Goal: Communication & Community: Answer question/provide support

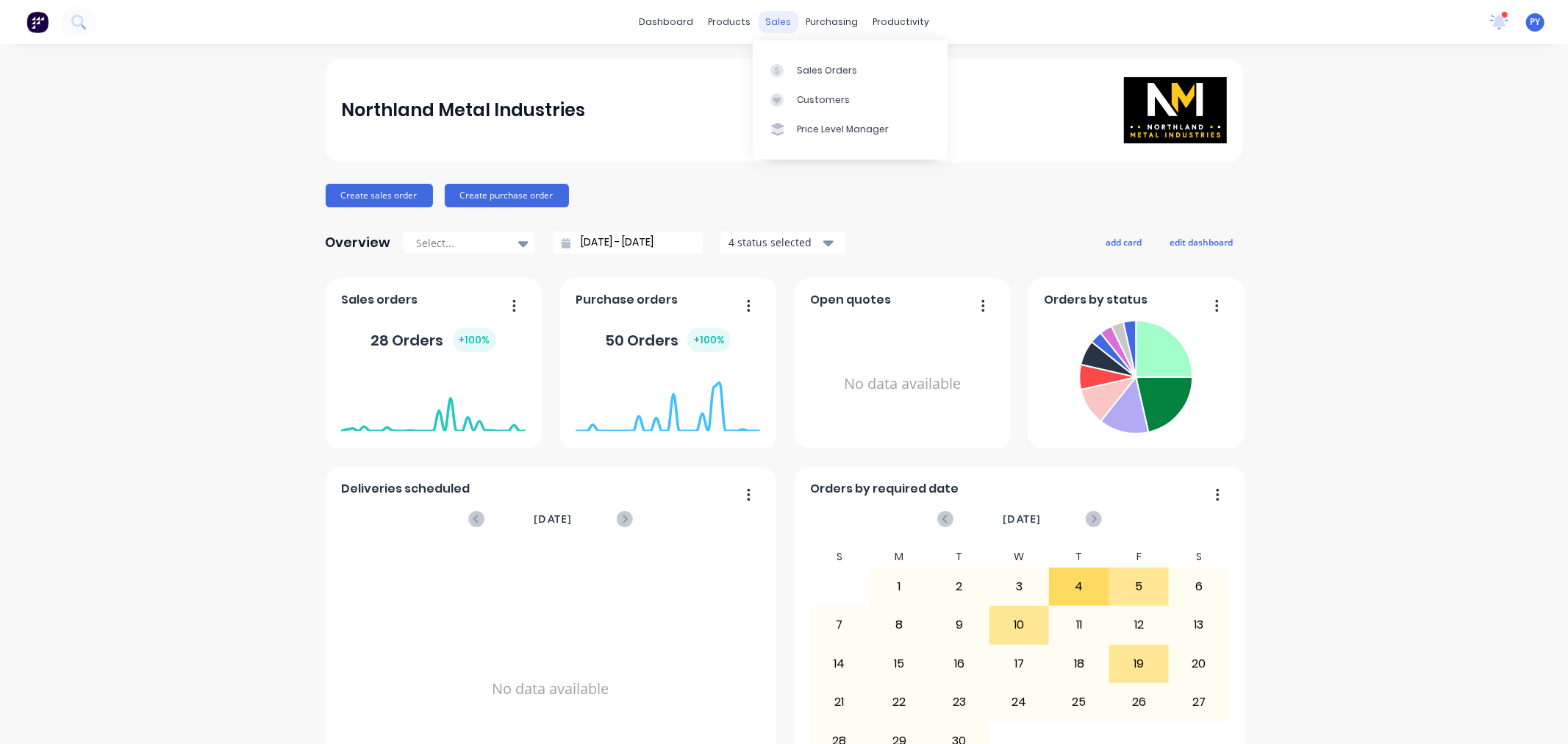
click at [763, 23] on div "sales" at bounding box center [778, 22] width 40 height 22
click at [815, 72] on div "Sales Orders" at bounding box center [828, 71] width 61 height 13
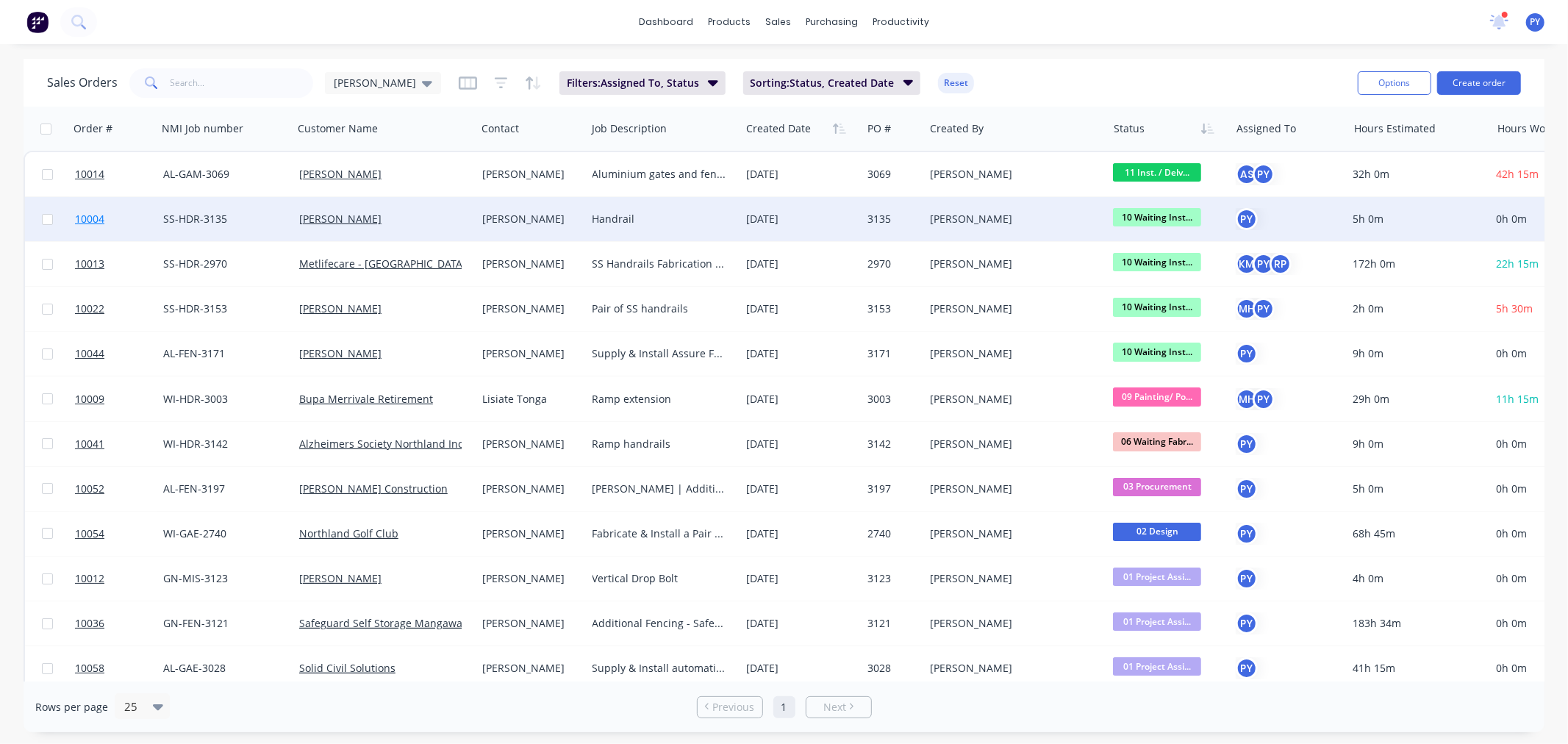
click at [92, 217] on span "10004" at bounding box center [90, 219] width 29 height 15
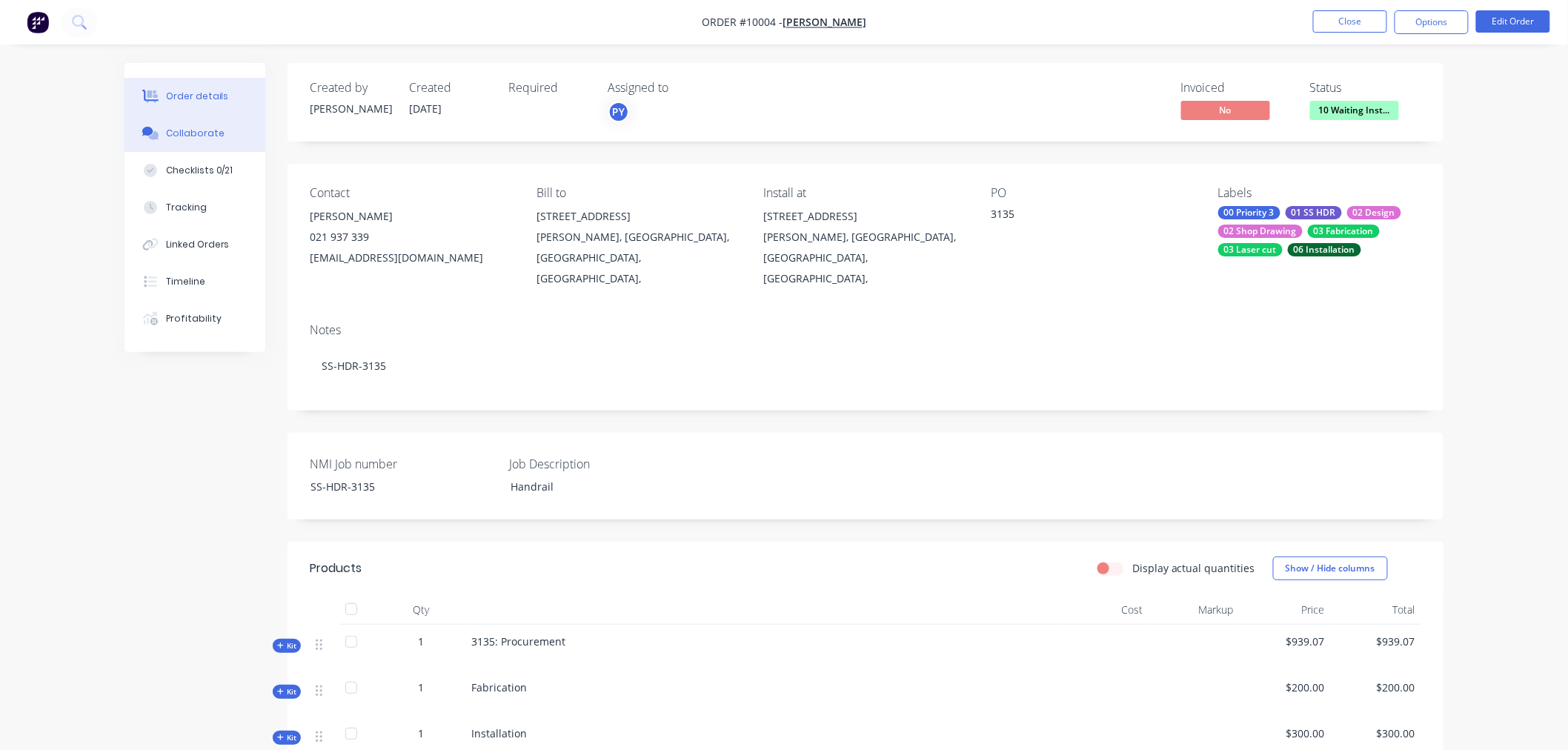
click at [182, 131] on div "Collaborate" at bounding box center [195, 133] width 58 height 13
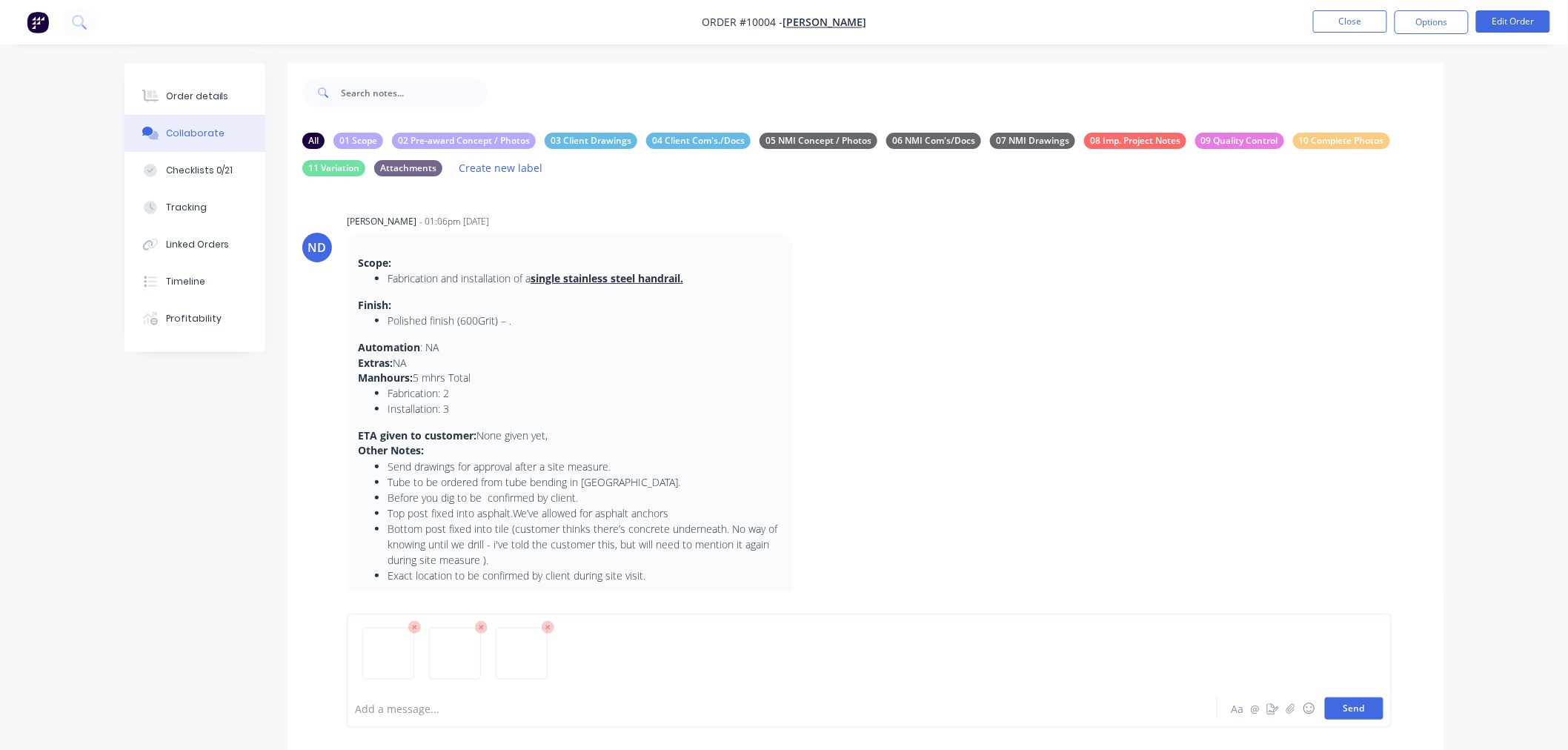
click at [1347, 707] on button "Send" at bounding box center [1353, 708] width 58 height 22
click at [1343, 19] on button "Close" at bounding box center [1350, 21] width 74 height 22
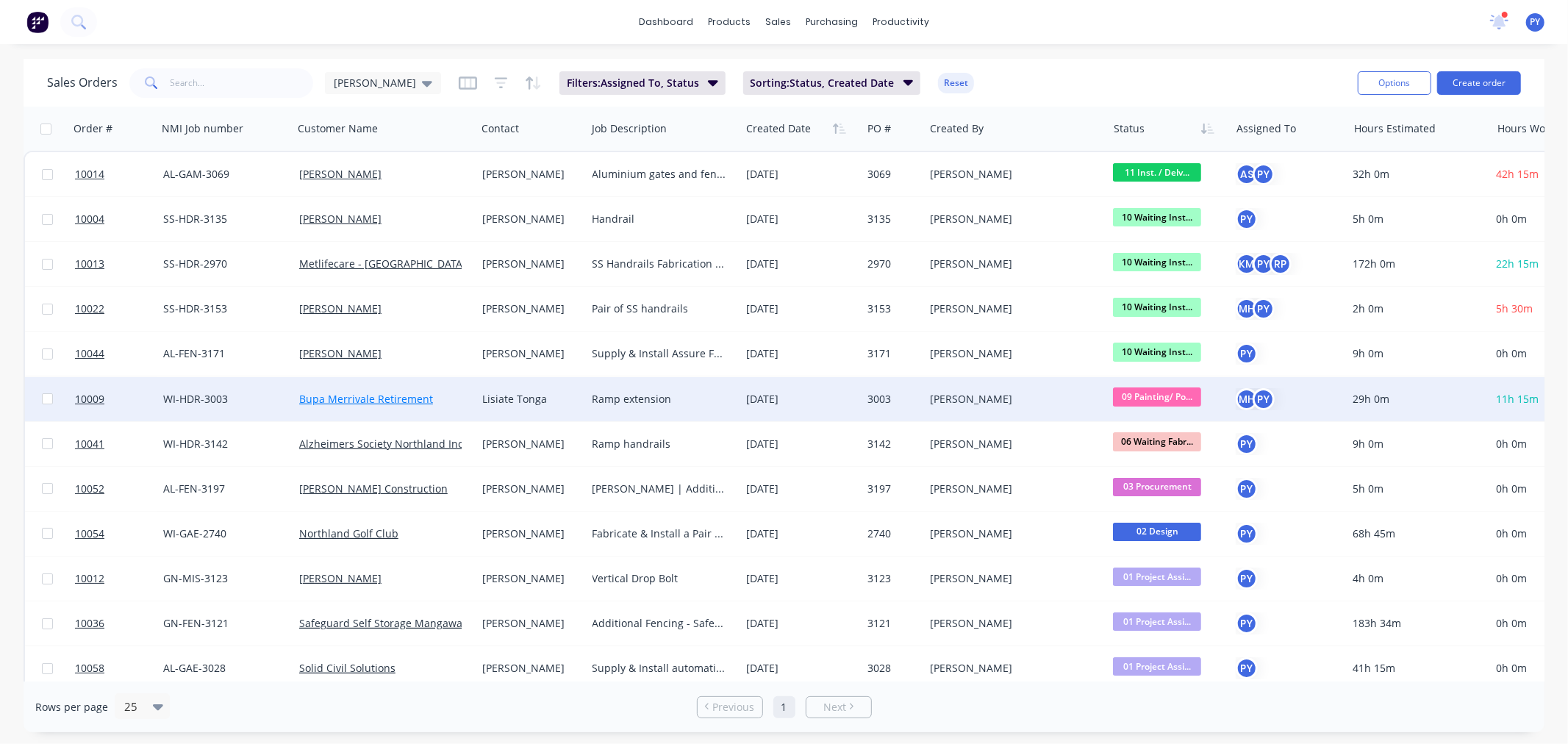
click at [332, 398] on link "Bupa Merrivale Retirement" at bounding box center [365, 398] width 133 height 14
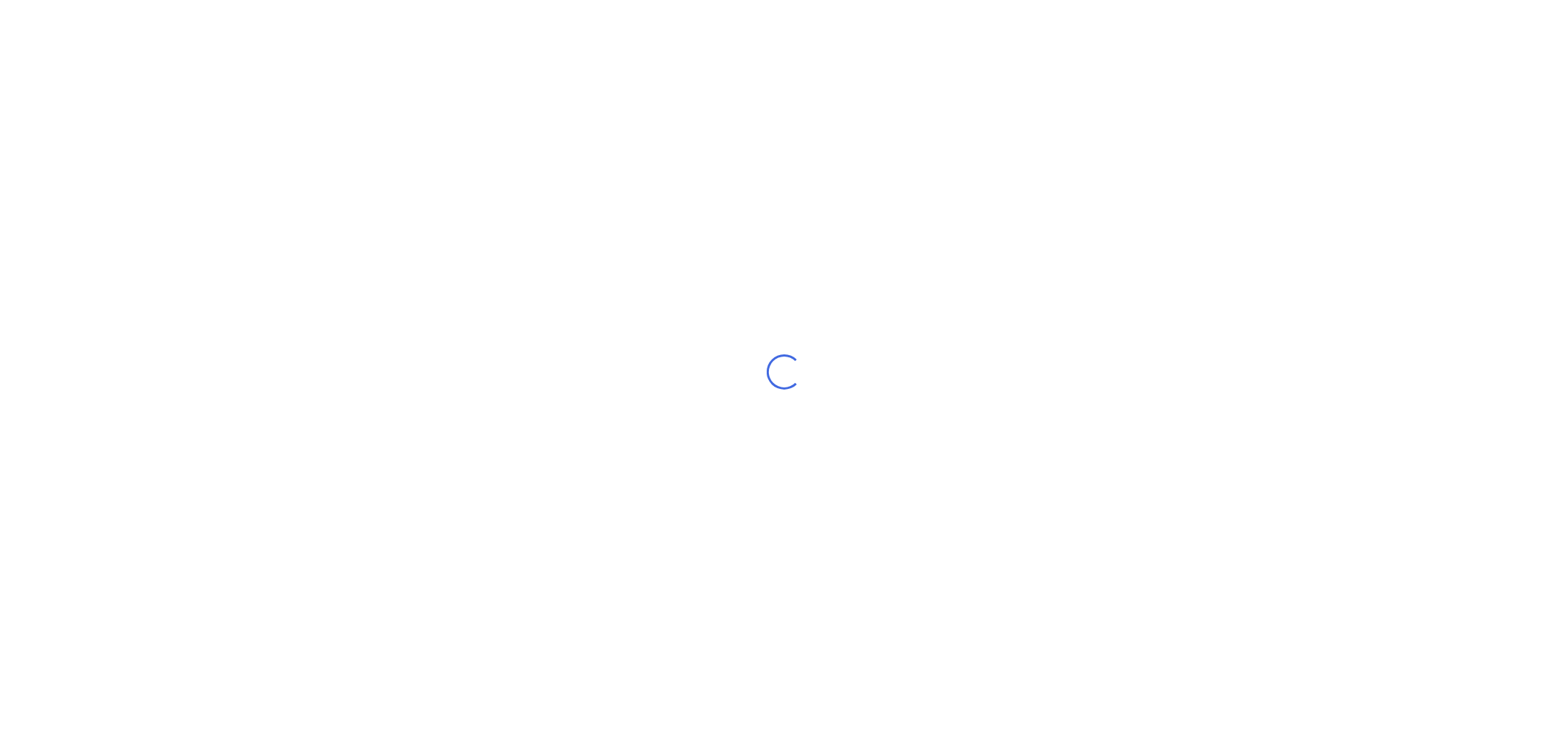
click at [332, 398] on div "Loading..." at bounding box center [784, 372] width 1568 height 744
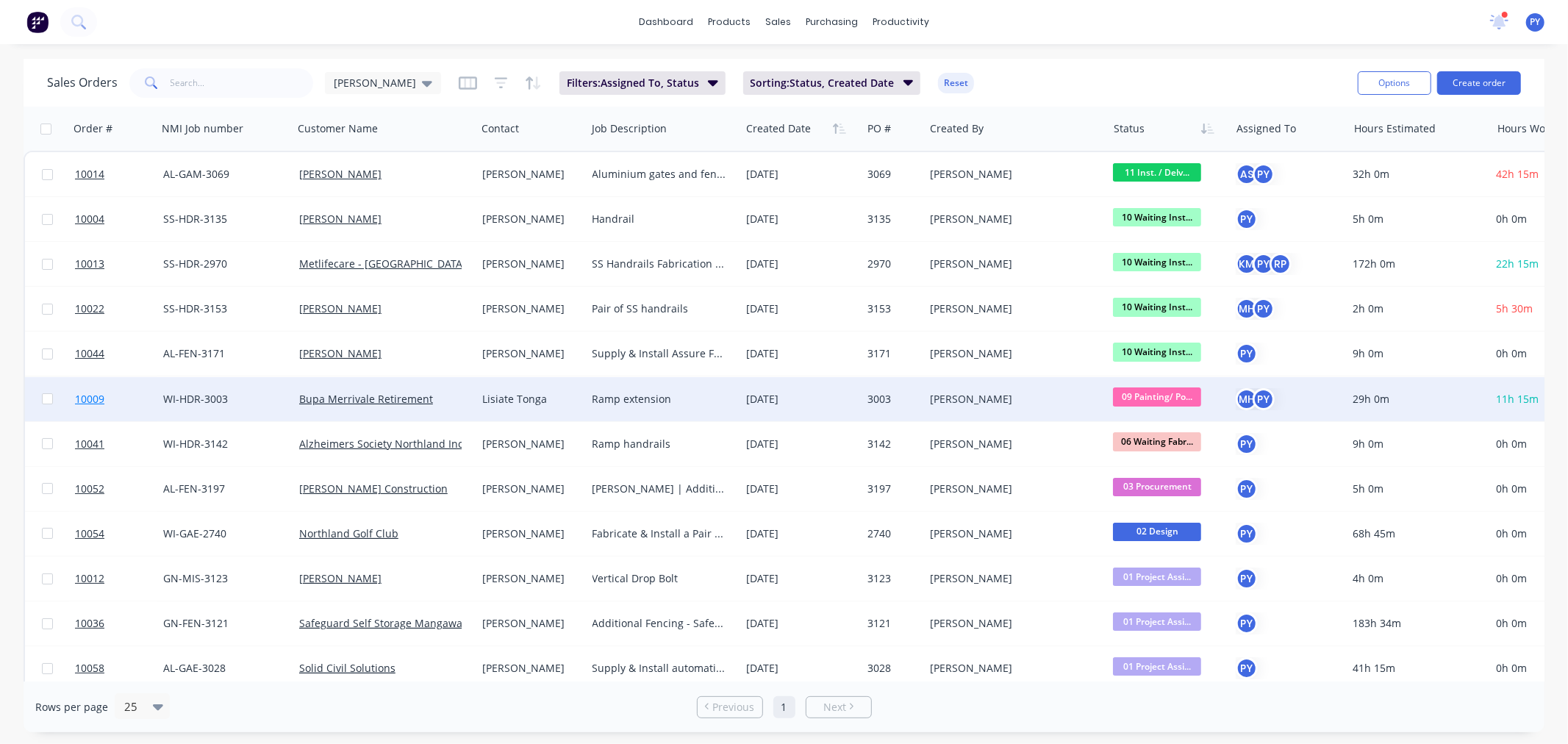
click at [83, 398] on span "10009" at bounding box center [90, 399] width 29 height 15
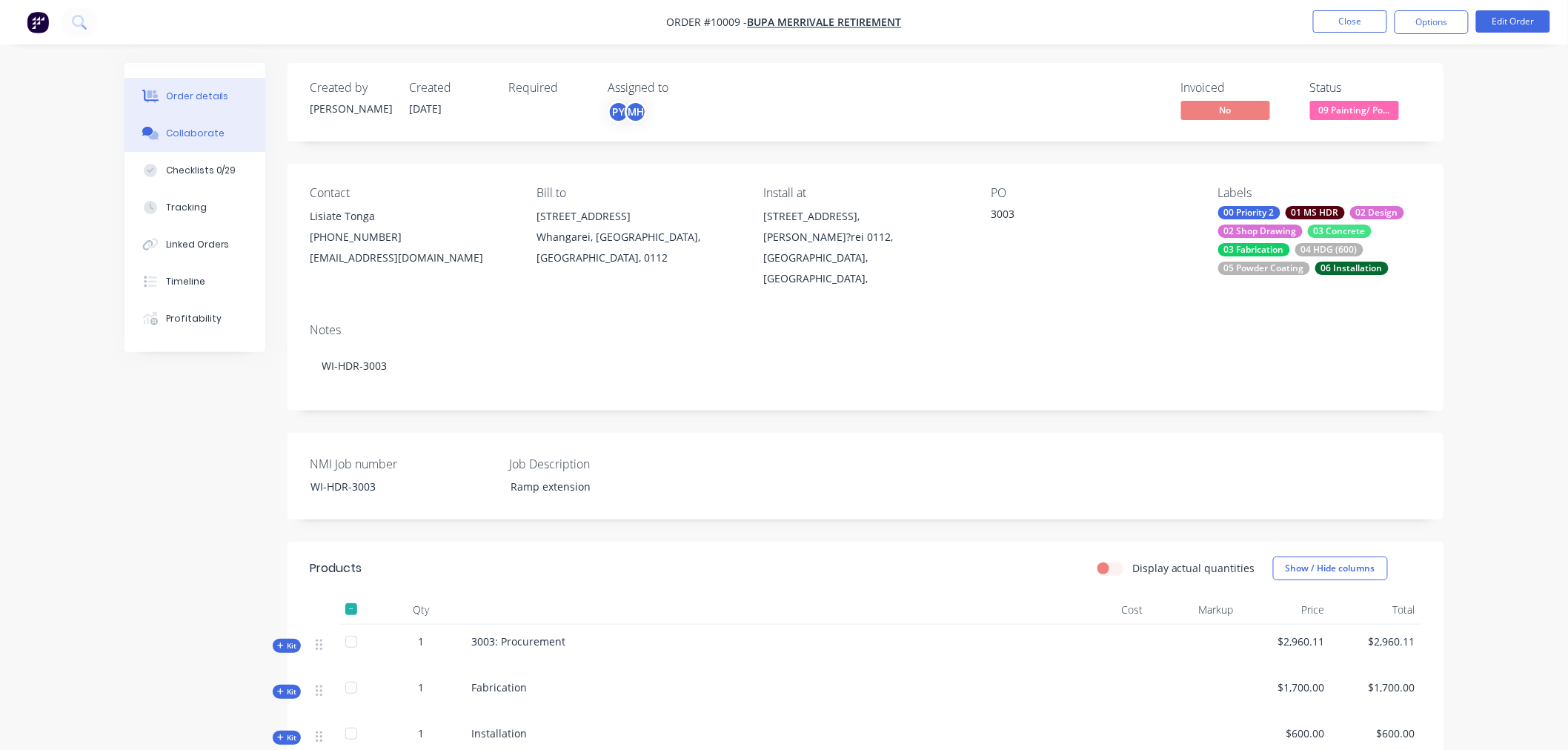
click at [189, 134] on div "Collaborate" at bounding box center [195, 133] width 58 height 13
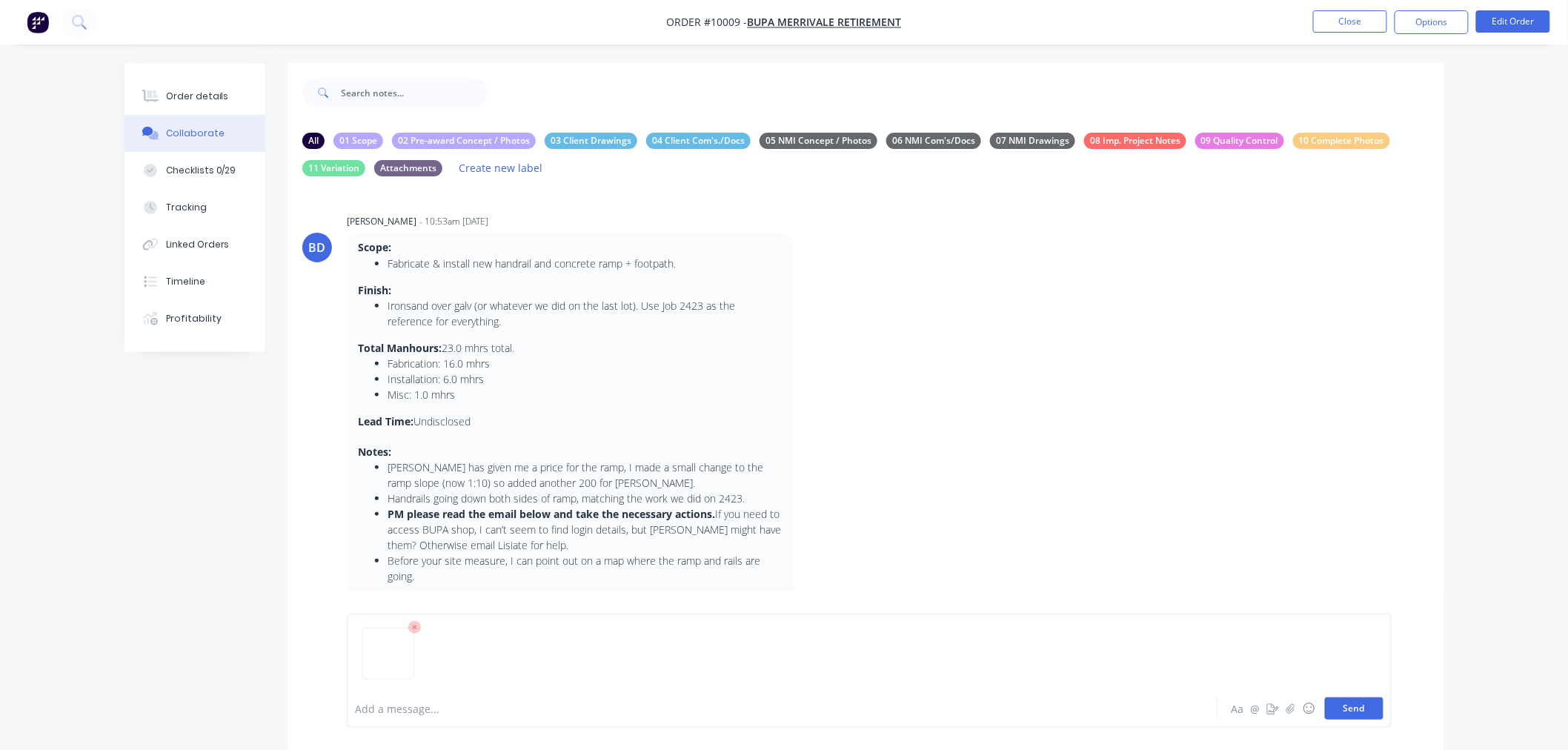
click at [1349, 706] on button "Send" at bounding box center [1353, 708] width 58 height 22
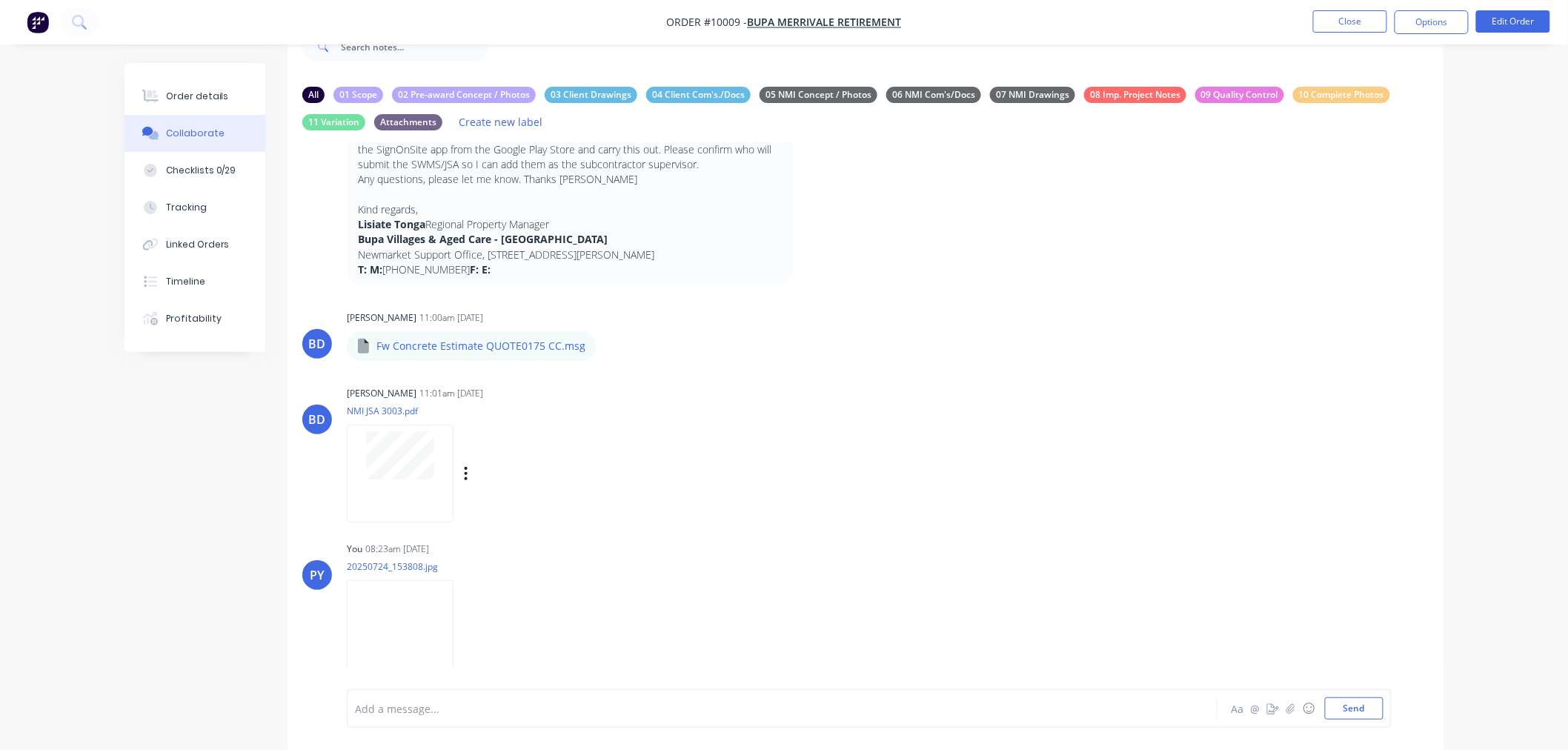
scroll to position [47, 0]
click at [424, 612] on img at bounding box center [399, 627] width 107 height 97
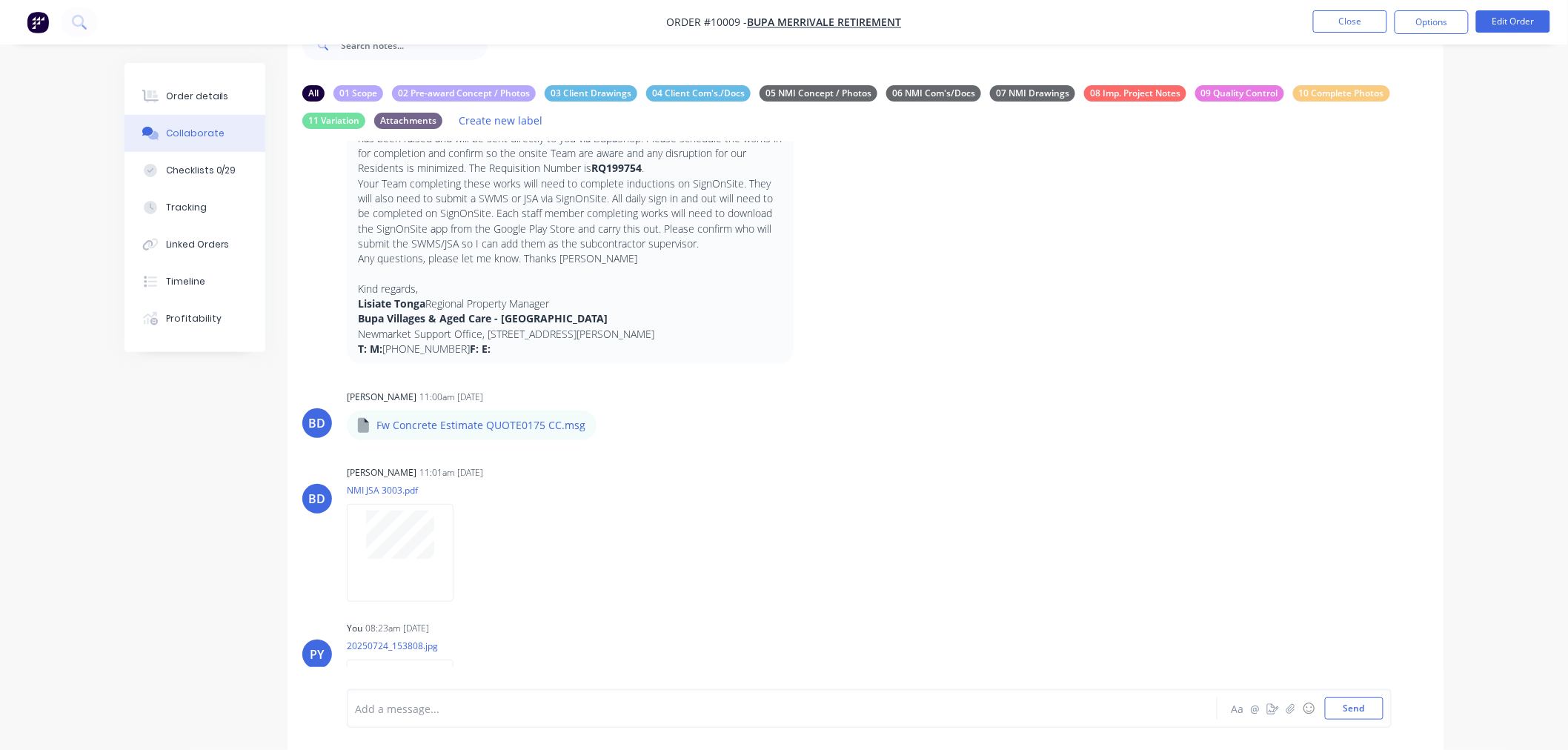
scroll to position [655, 0]
click at [1334, 24] on button "Close" at bounding box center [1350, 21] width 74 height 22
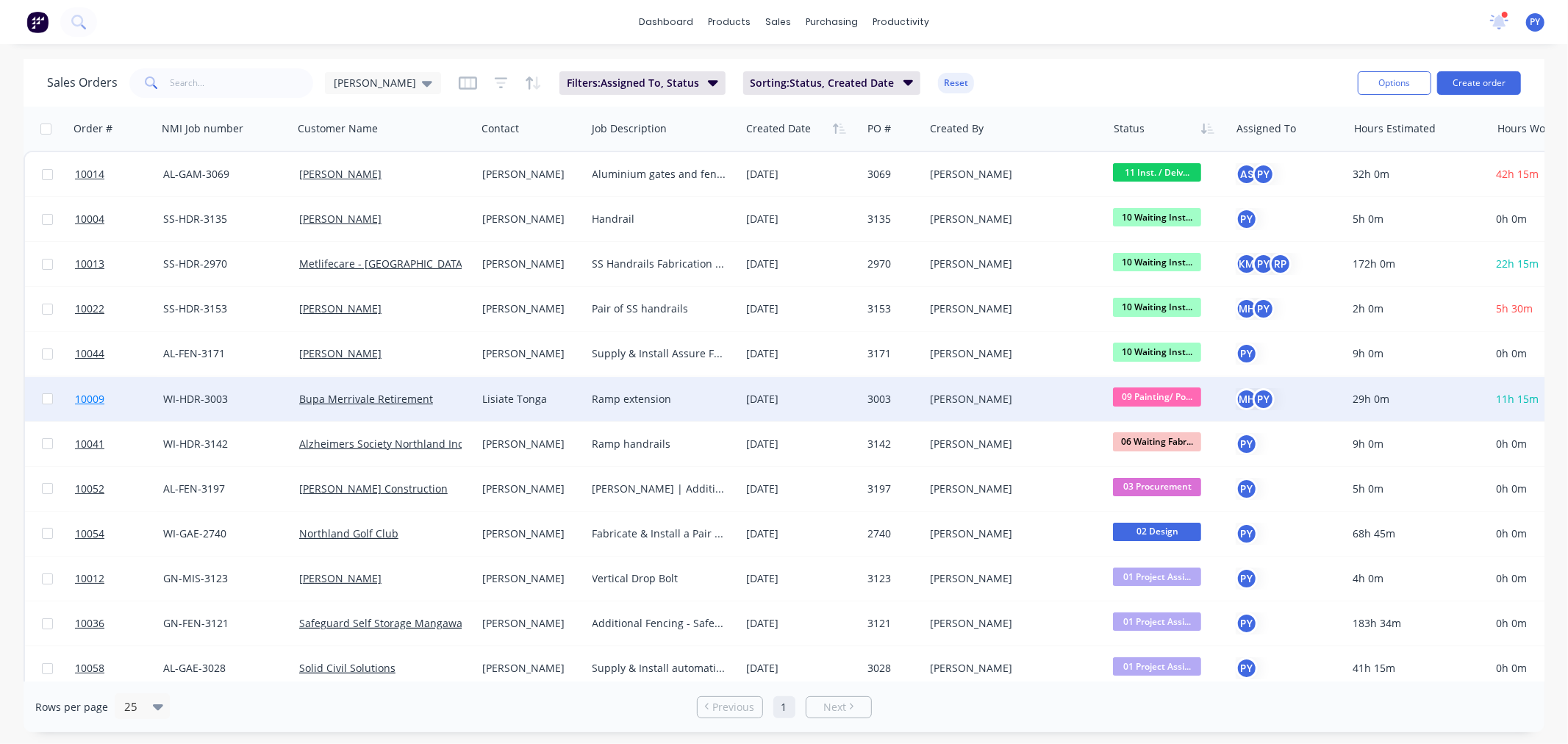
click at [96, 395] on span "10009" at bounding box center [90, 399] width 29 height 15
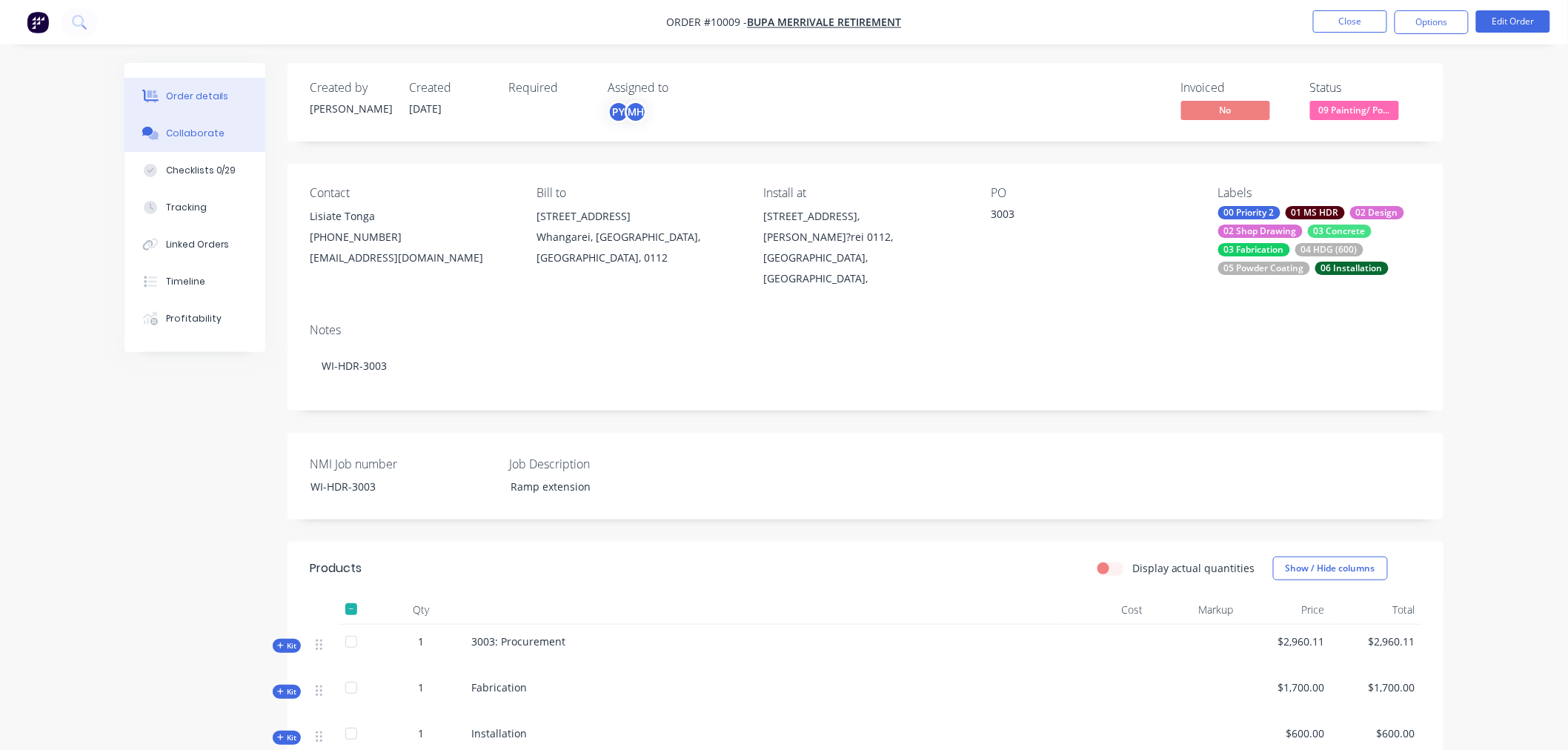
click at [182, 132] on div "Collaborate" at bounding box center [195, 133] width 58 height 13
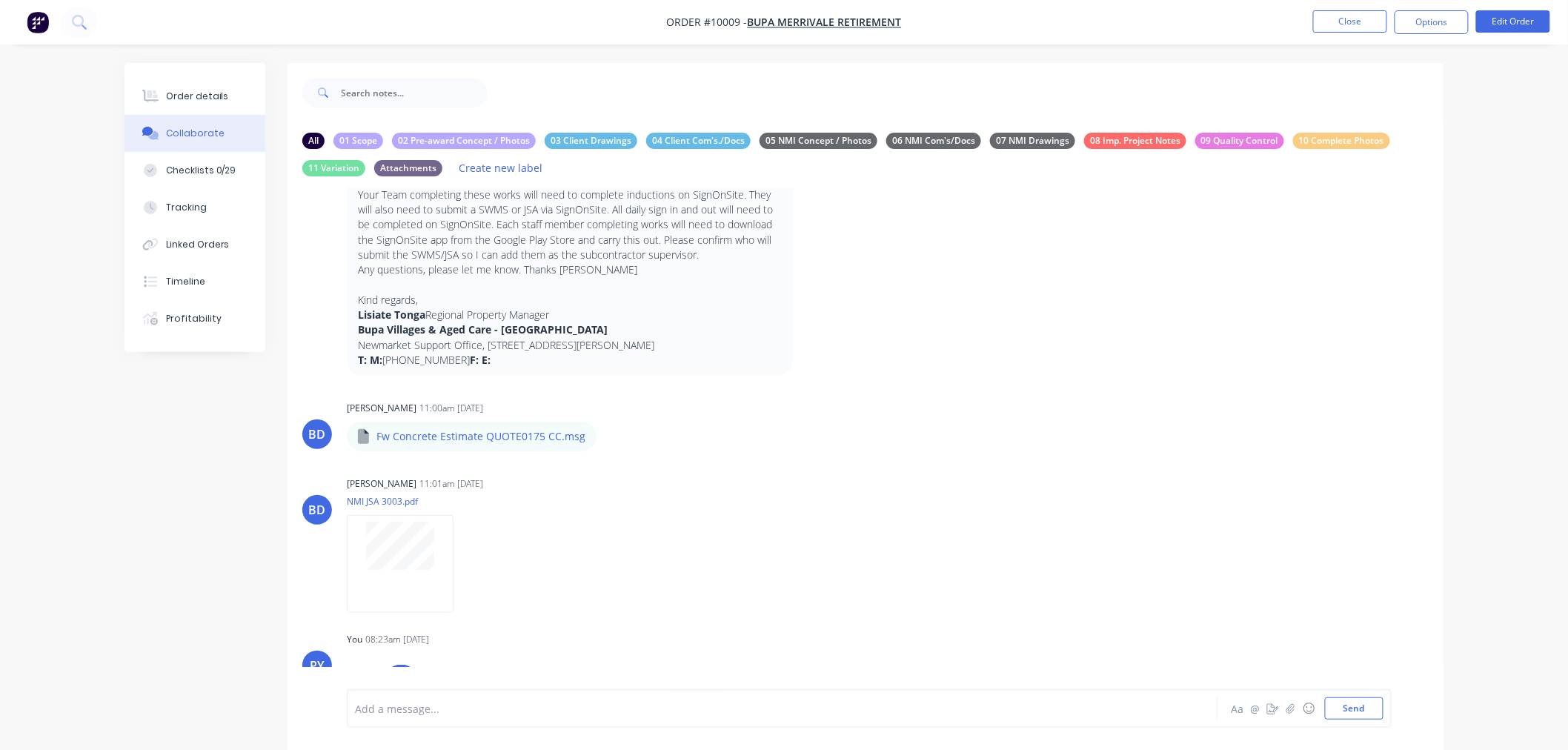
scroll to position [715, 0]
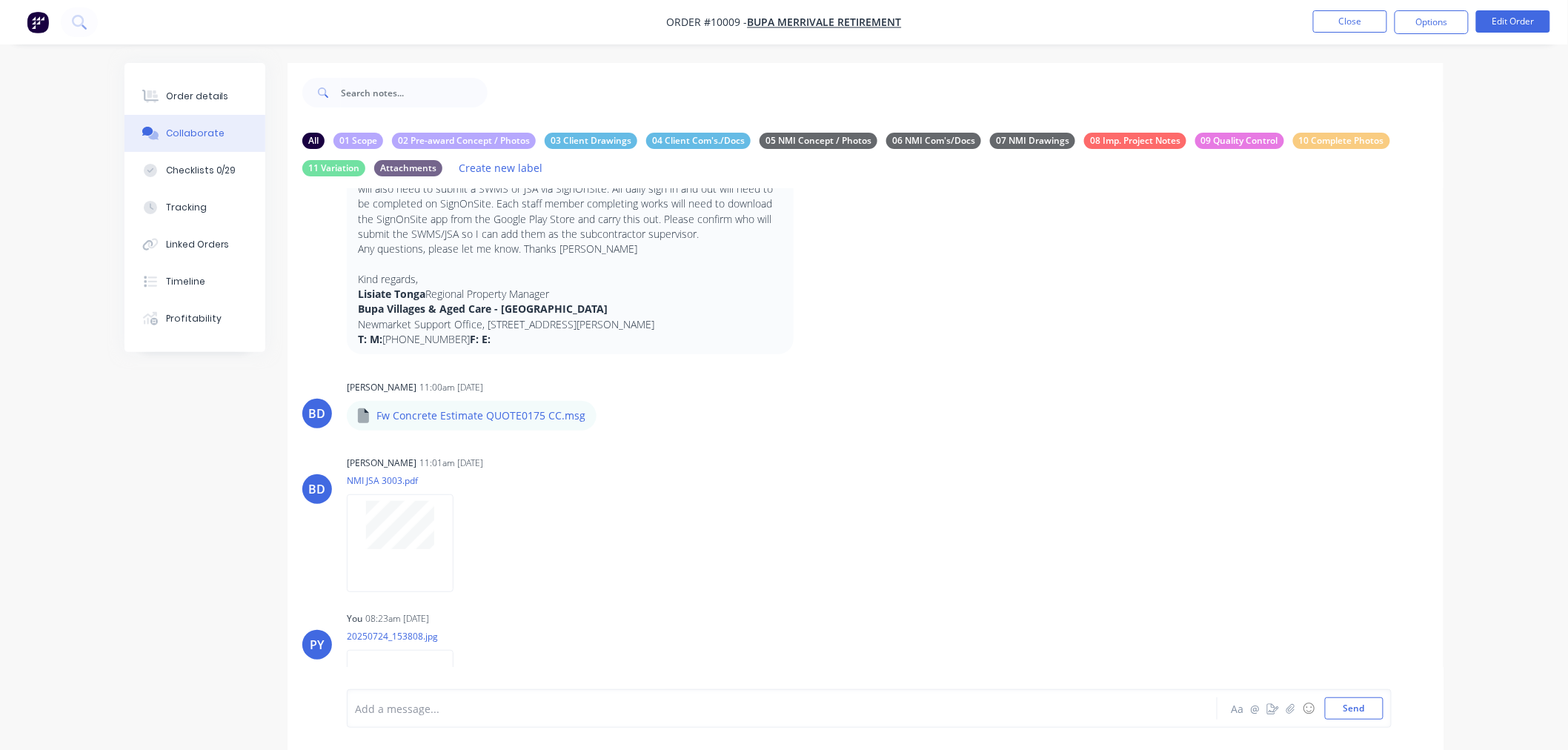
click at [430, 656] on img at bounding box center [399, 698] width 107 height 97
click at [1339, 17] on button "Close" at bounding box center [1350, 21] width 74 height 22
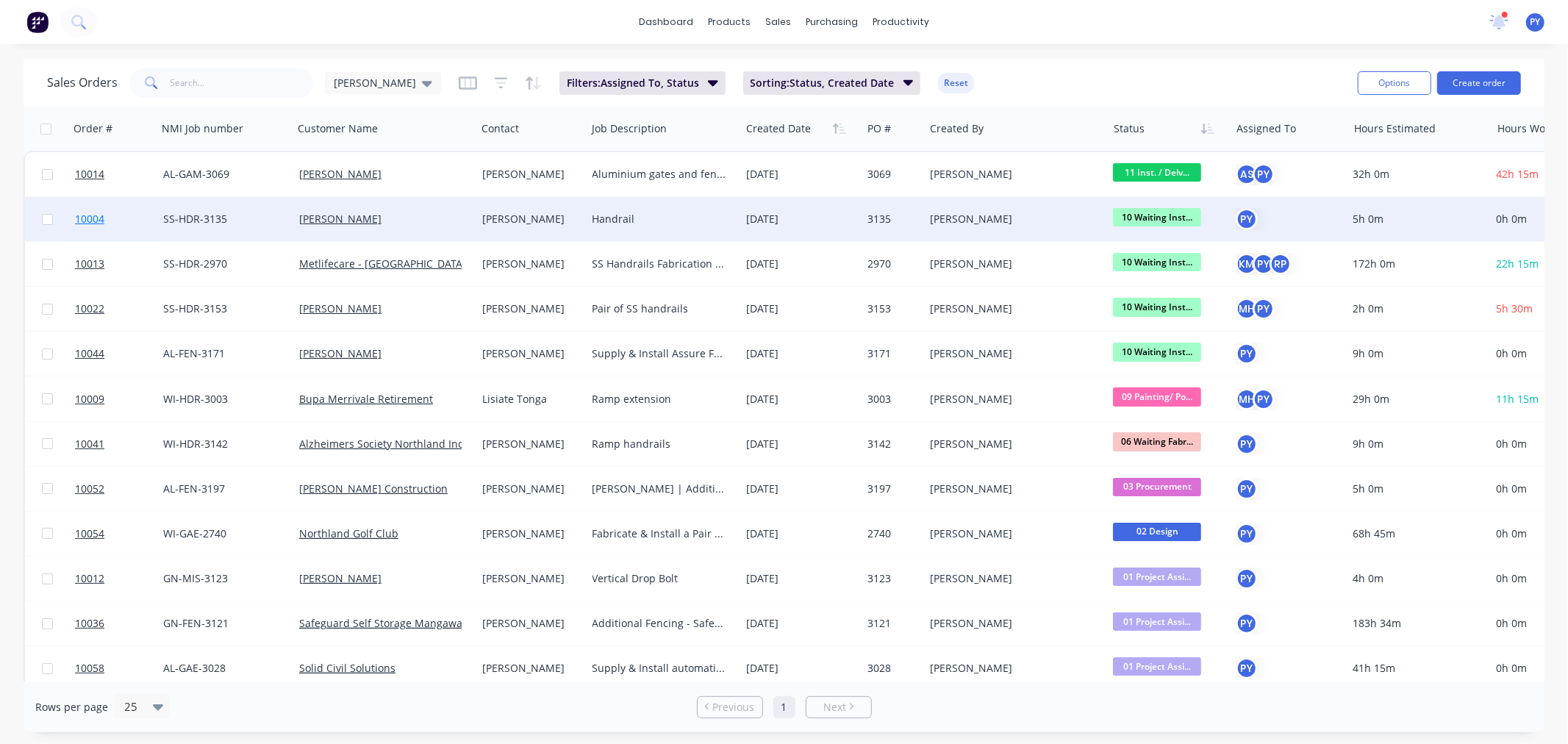
click at [81, 216] on span "10004" at bounding box center [90, 219] width 29 height 15
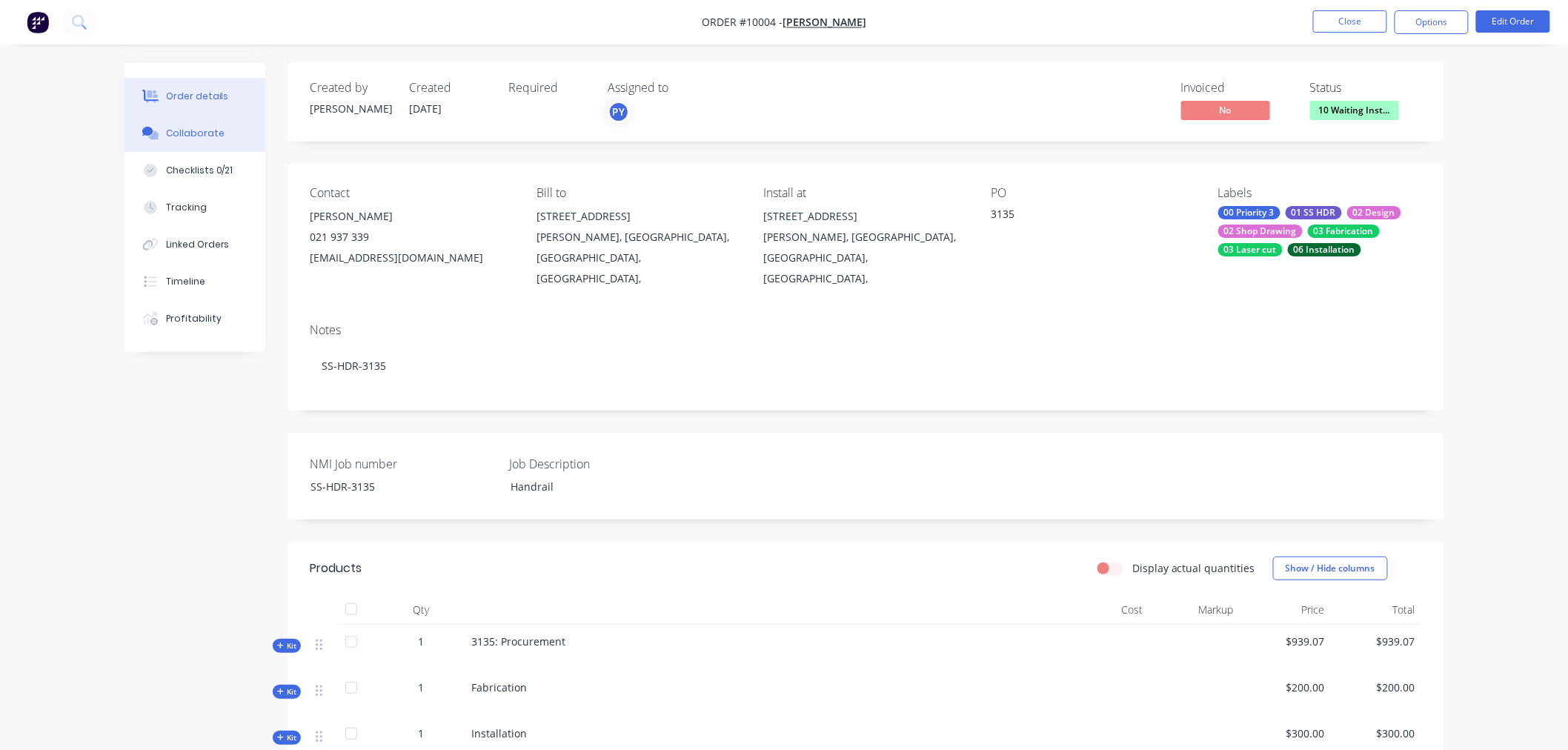
click at [188, 130] on div "Collaborate" at bounding box center [195, 133] width 58 height 13
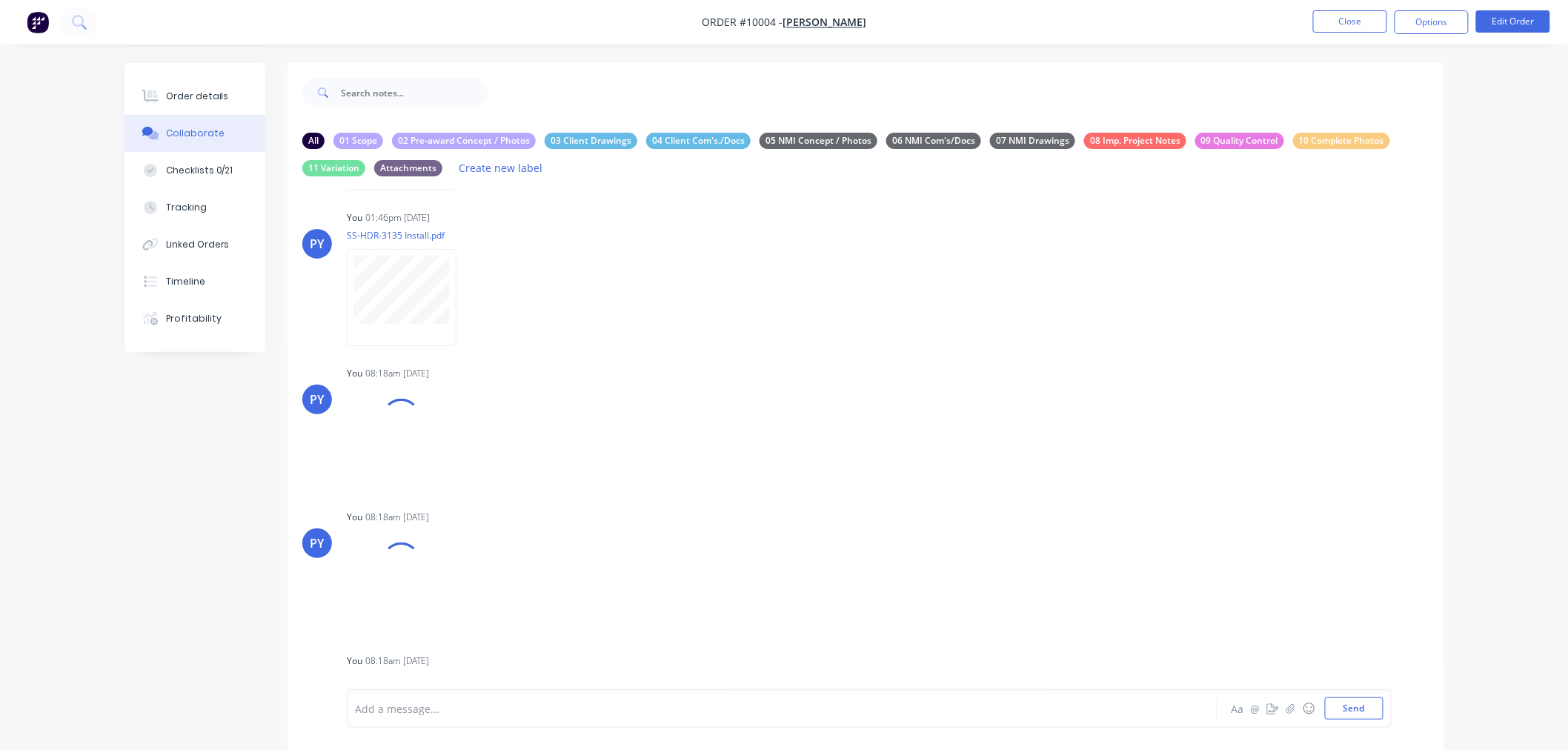
scroll to position [576, 0]
click at [437, 617] on img at bounding box center [399, 606] width 107 height 97
click at [410, 462] on img at bounding box center [399, 451] width 107 height 97
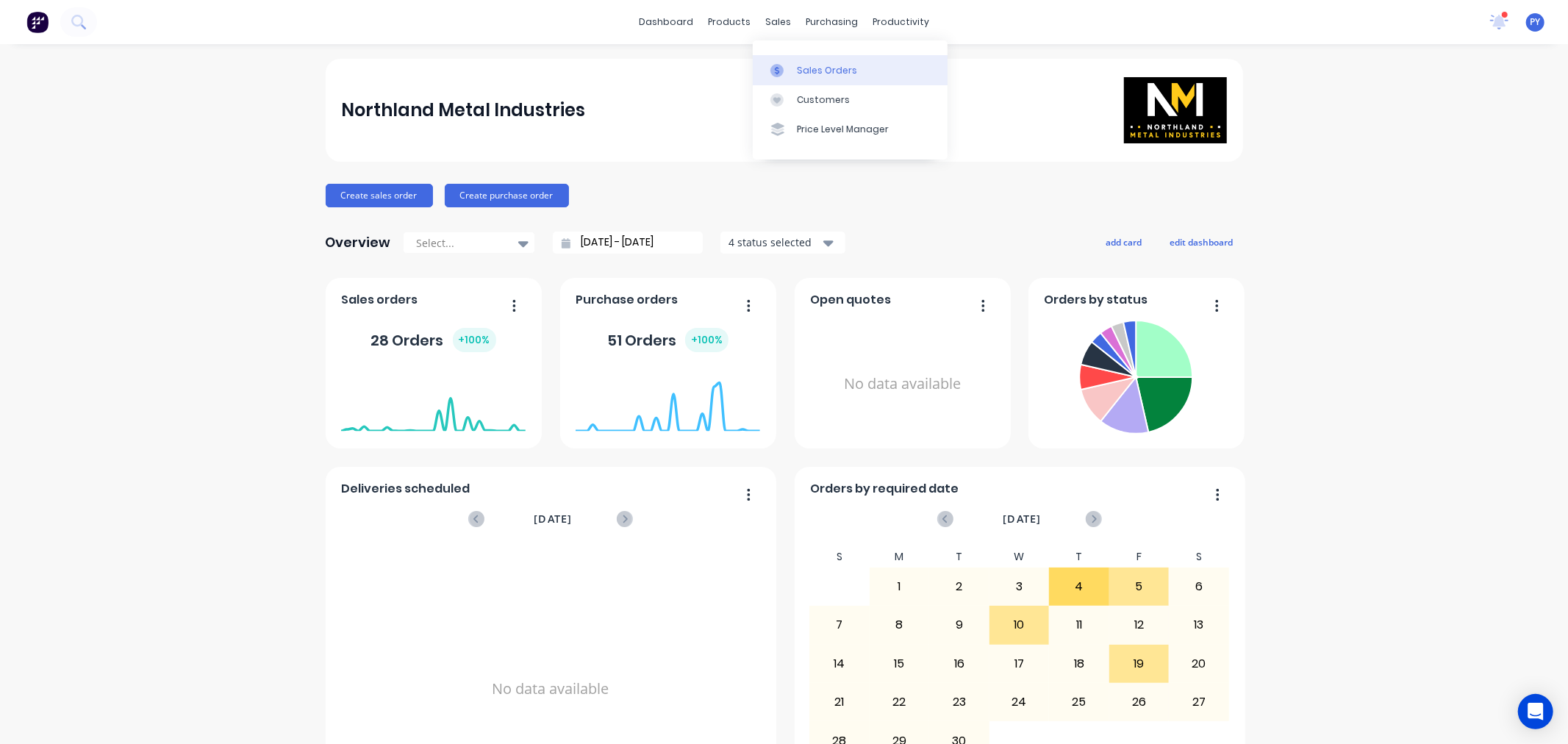
click at [808, 69] on div "Sales Orders" at bounding box center [828, 71] width 61 height 13
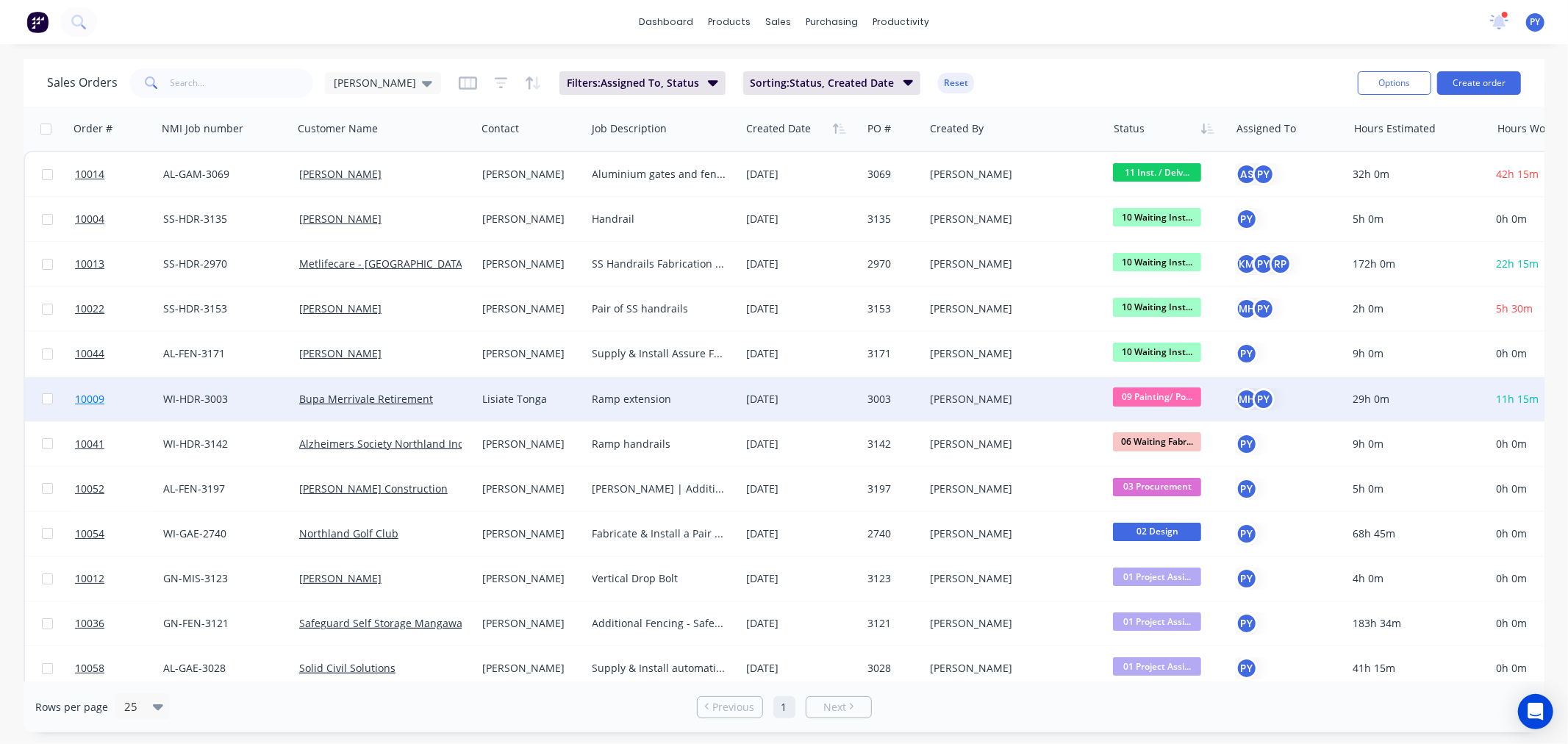
click at [86, 399] on span "10009" at bounding box center [90, 399] width 29 height 15
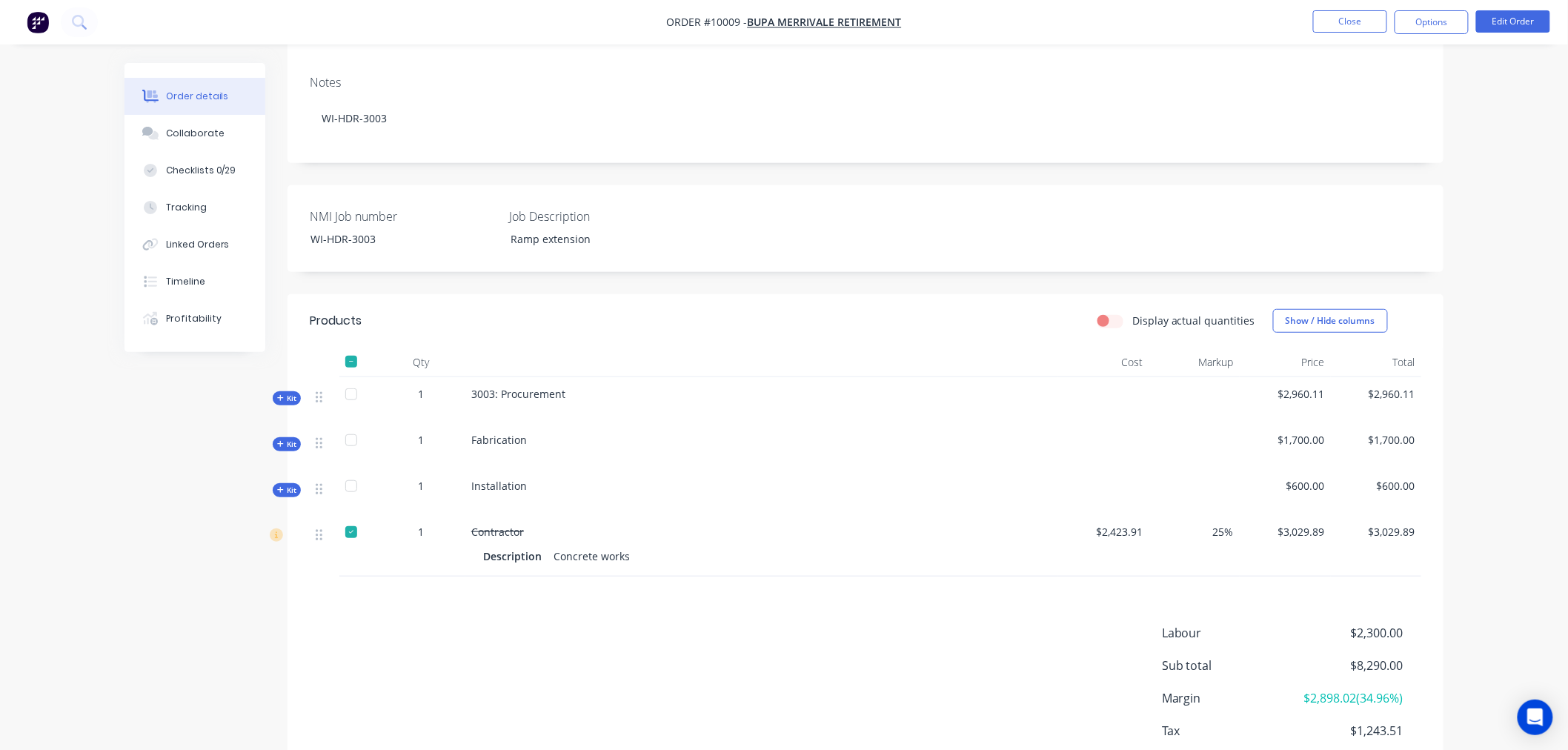
scroll to position [242, 0]
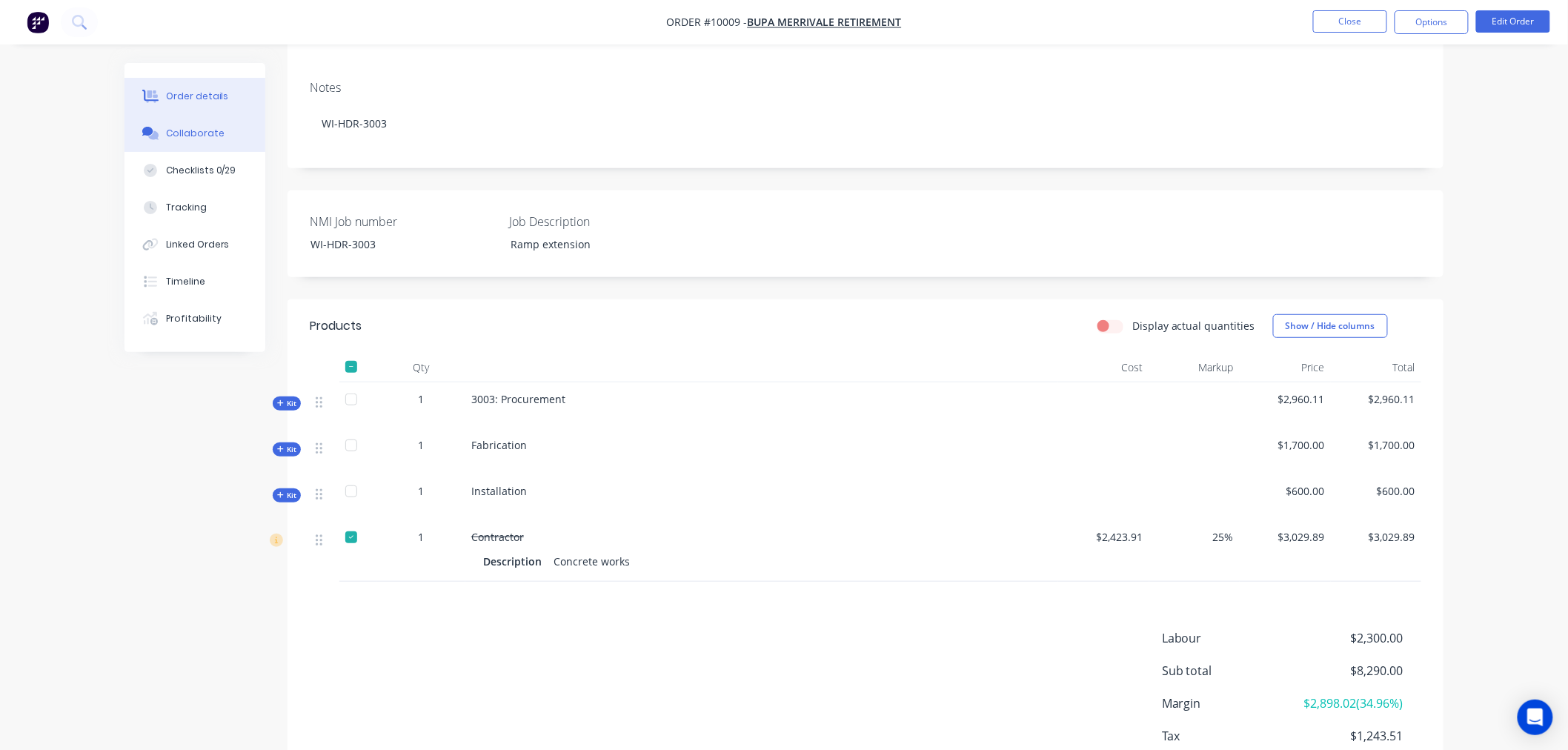
click at [198, 133] on div "Collaborate" at bounding box center [195, 133] width 58 height 13
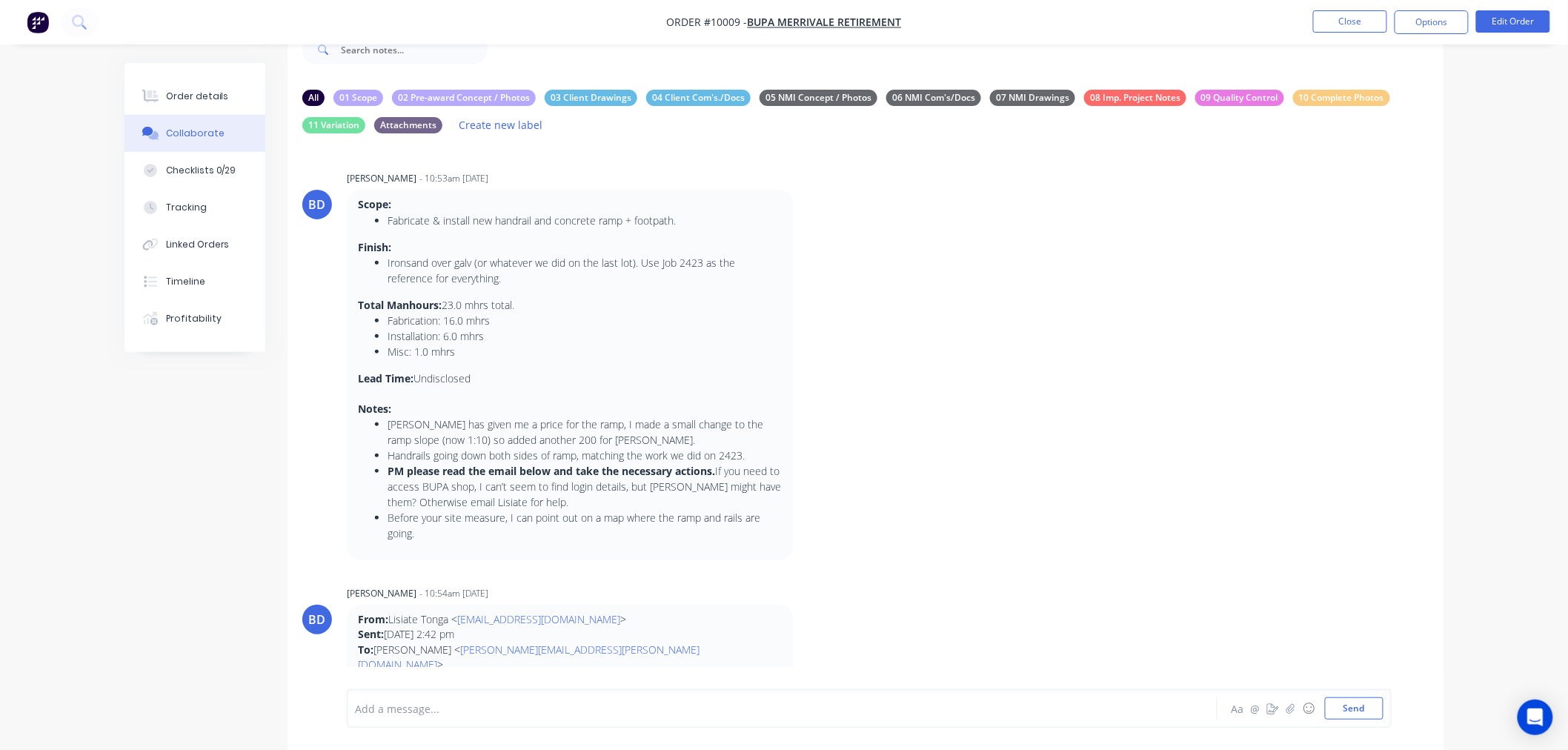
scroll to position [47, 0]
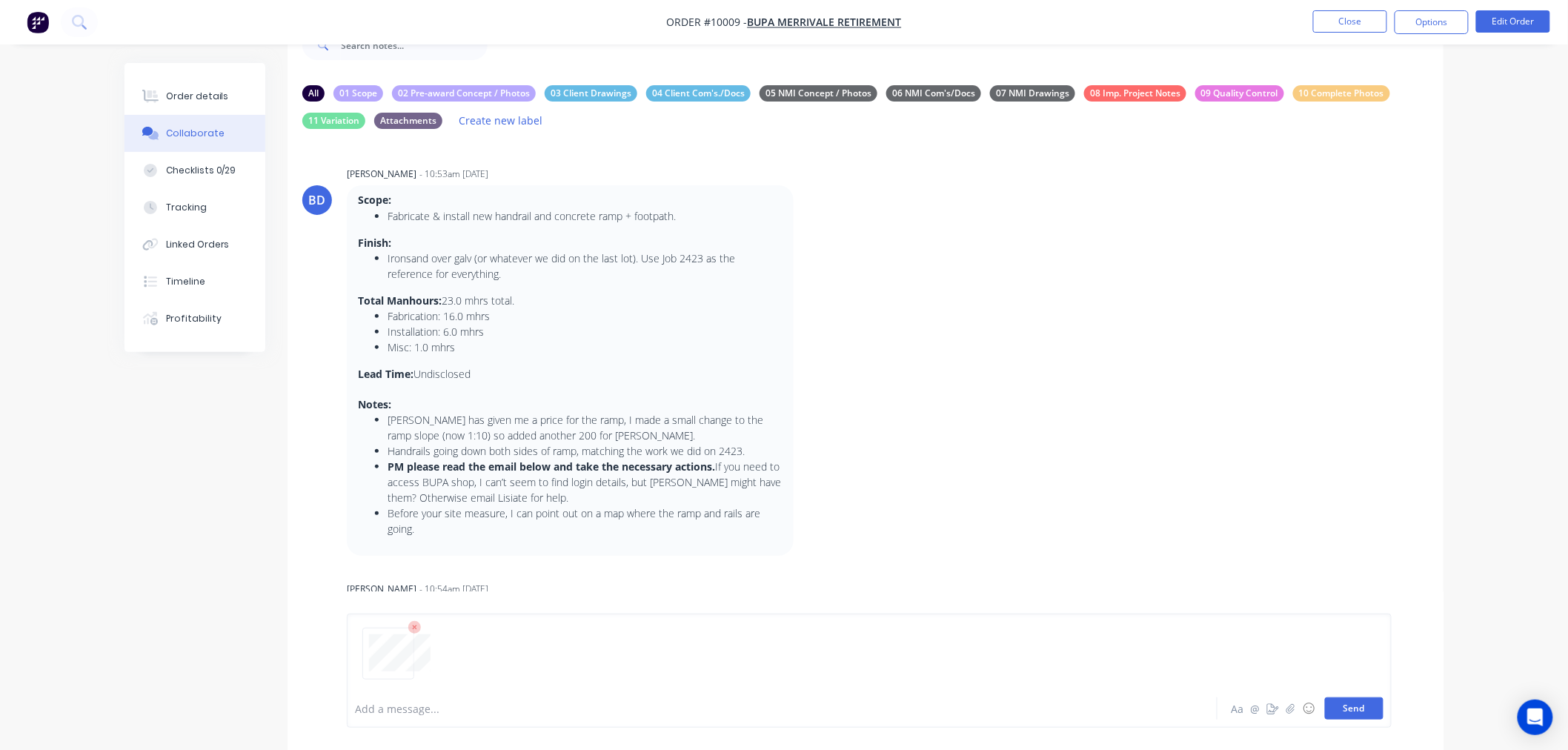
click at [1357, 709] on button "Send" at bounding box center [1353, 708] width 58 height 22
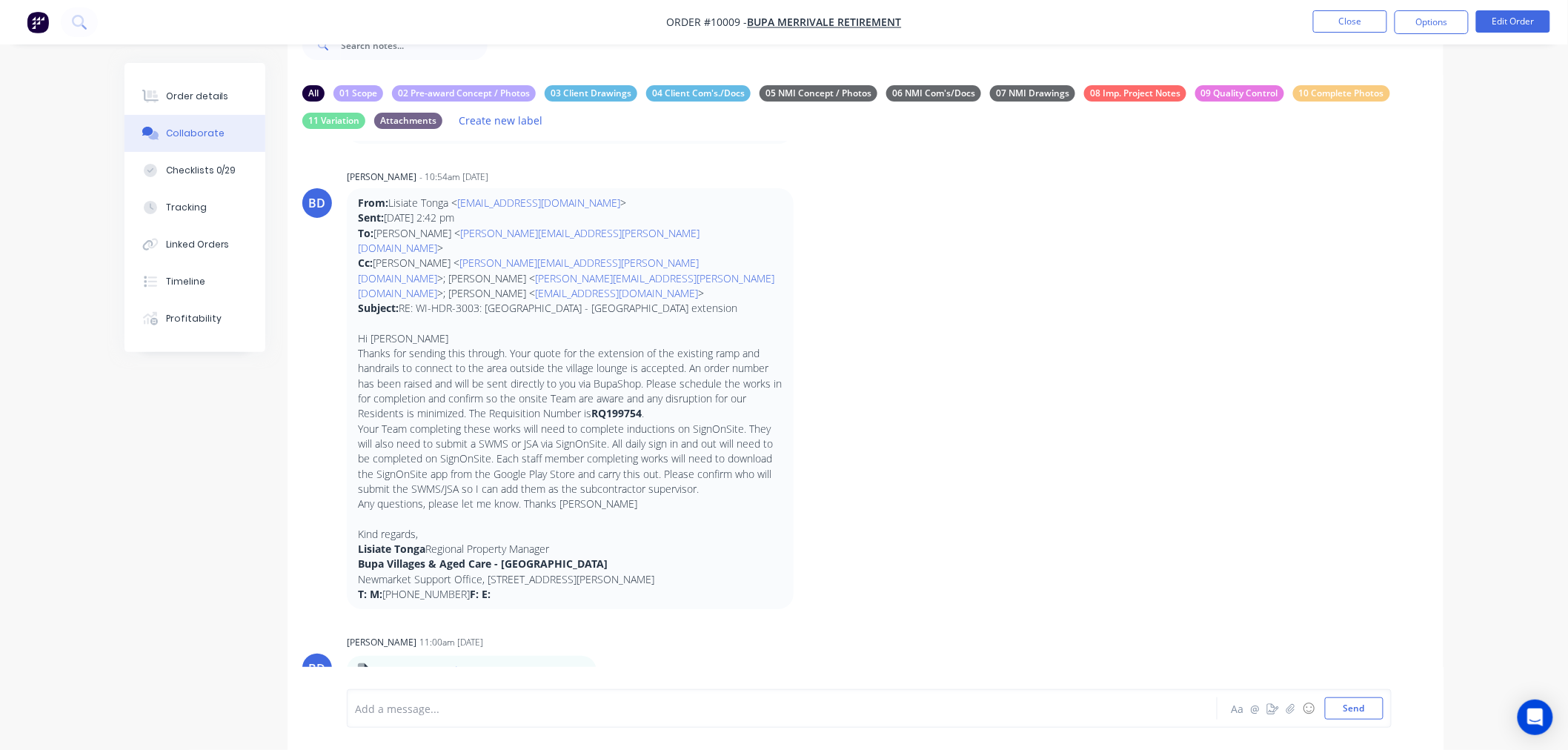
scroll to position [153, 0]
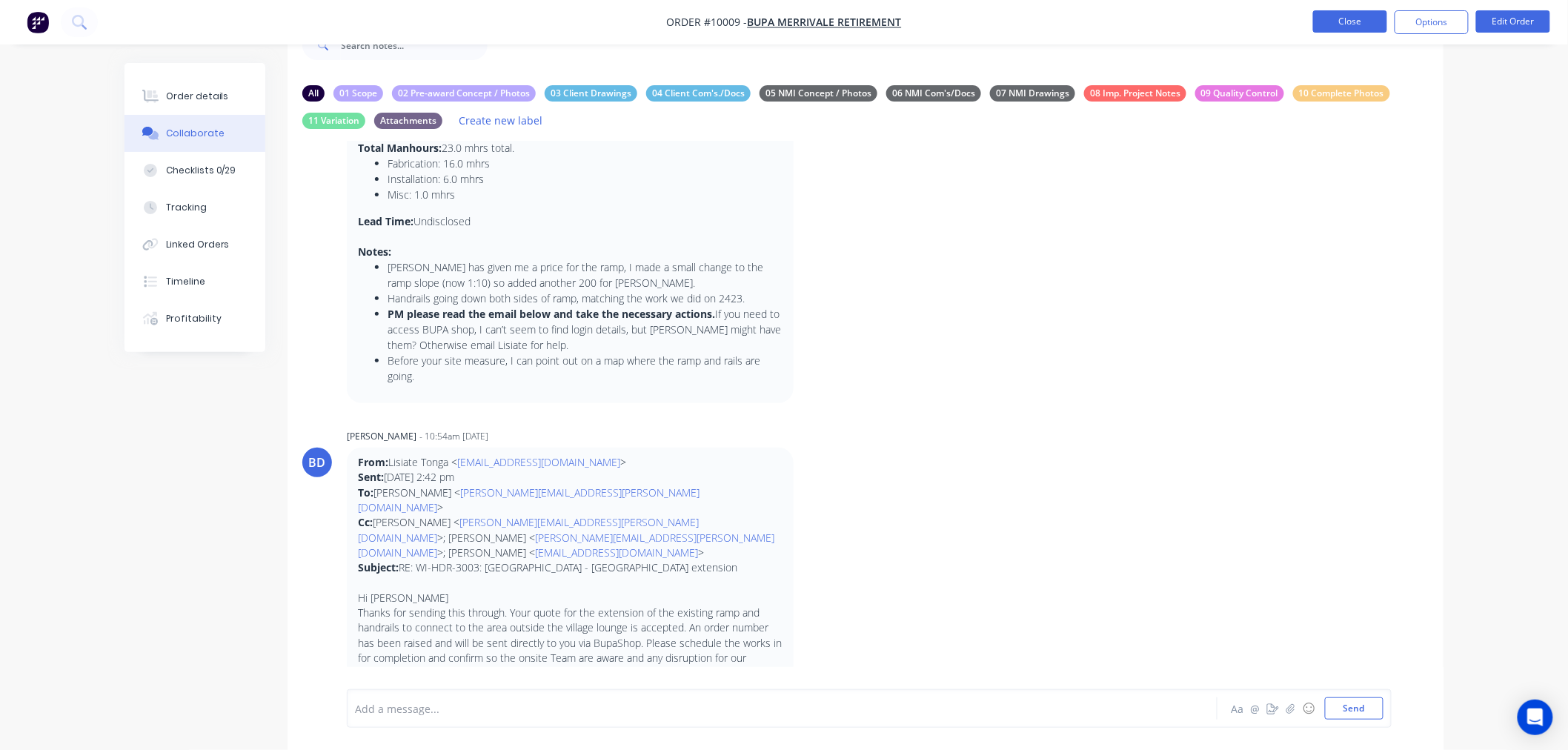
click at [1337, 19] on button "Close" at bounding box center [1350, 21] width 74 height 22
